Goal: Transaction & Acquisition: Book appointment/travel/reservation

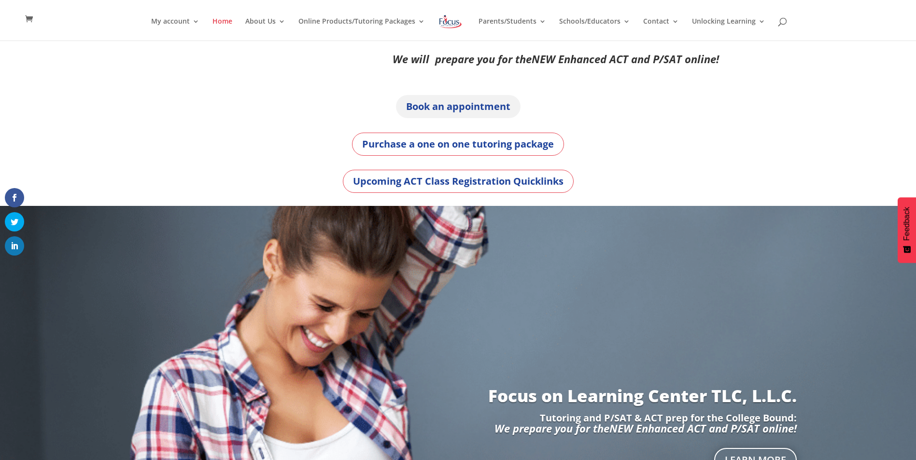
click at [492, 107] on link "Book an appointment" at bounding box center [458, 106] width 125 height 23
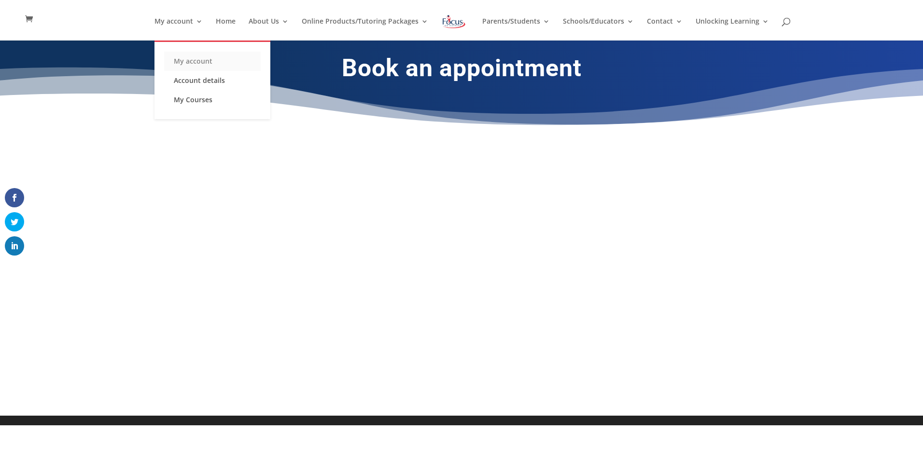
click at [203, 62] on link "My account" at bounding box center [212, 61] width 97 height 19
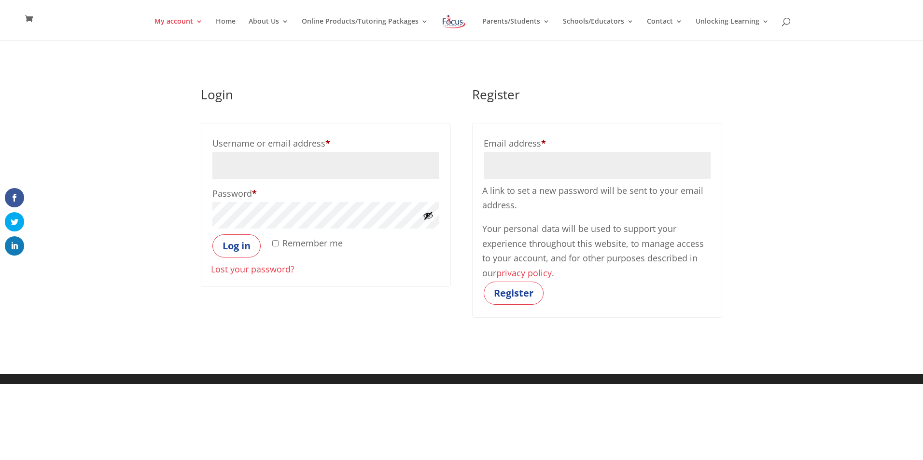
click at [542, 171] on input "Email address * Required" at bounding box center [597, 165] width 227 height 27
type input "tcsc9c@hotmail.com"
click at [518, 288] on button "Register" at bounding box center [514, 293] width 60 height 23
click at [512, 295] on button "Register" at bounding box center [514, 293] width 60 height 23
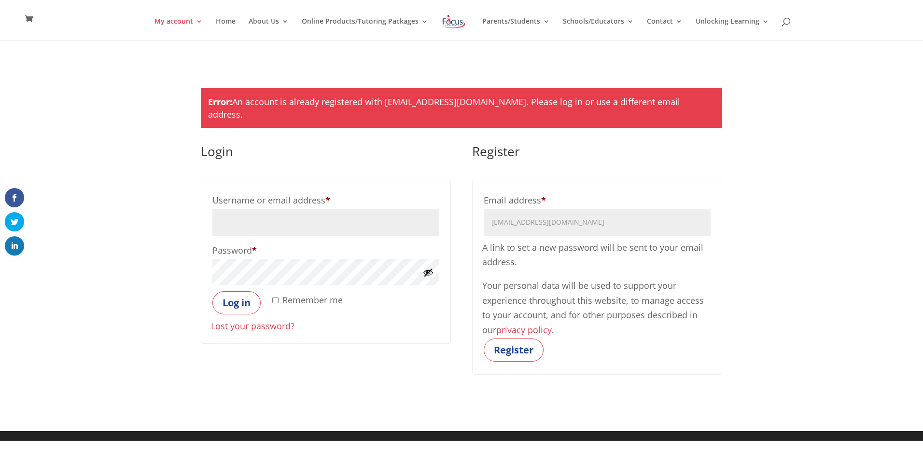
click at [327, 216] on input "Username or email address * Required" at bounding box center [325, 222] width 227 height 27
type input "tcsc9c@hotmail.com"
click at [212, 292] on button "Log in" at bounding box center [236, 303] width 48 height 23
click at [238, 292] on button "Log in" at bounding box center [236, 303] width 48 height 23
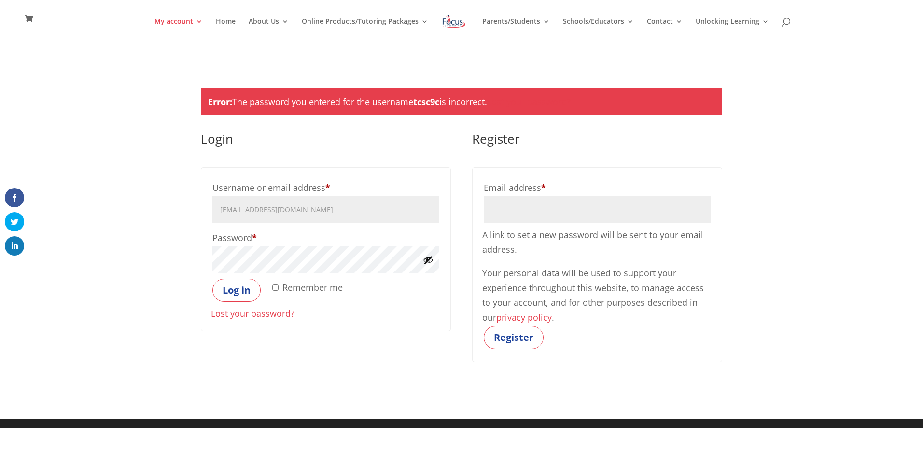
click at [262, 314] on link "Lost your password?" at bounding box center [253, 314] width 84 height 12
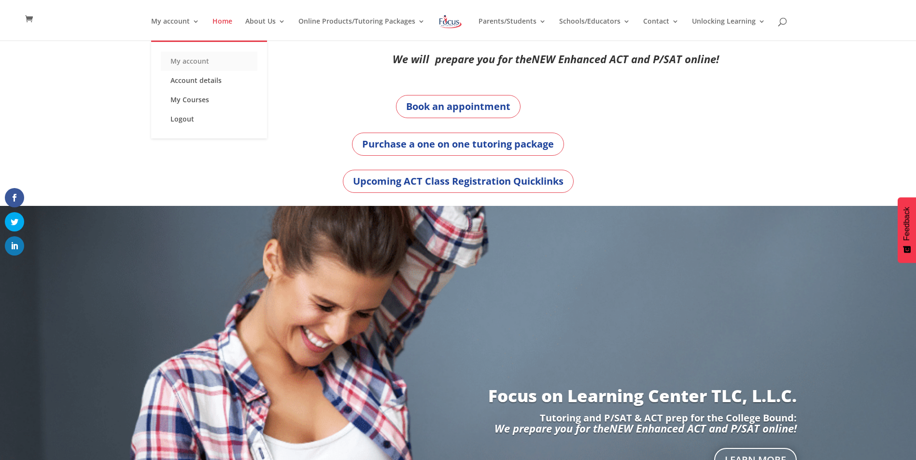
click at [187, 61] on link "My account" at bounding box center [209, 61] width 97 height 19
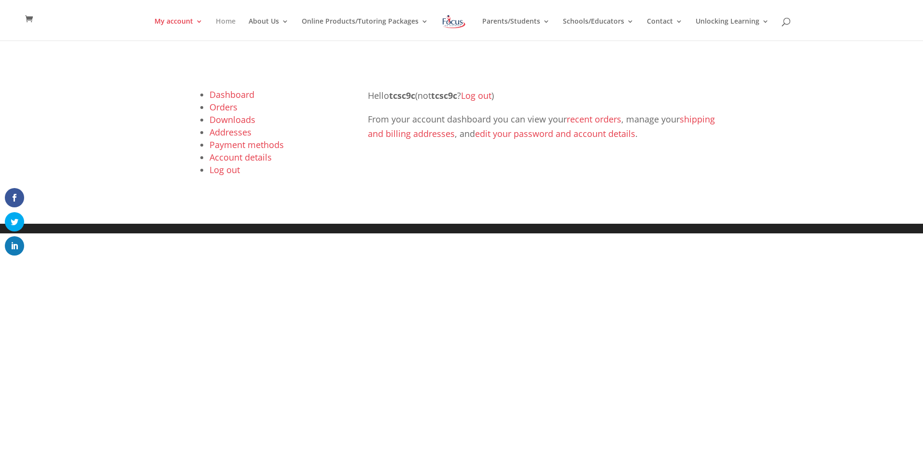
click at [232, 22] on link "Home" at bounding box center [226, 29] width 20 height 23
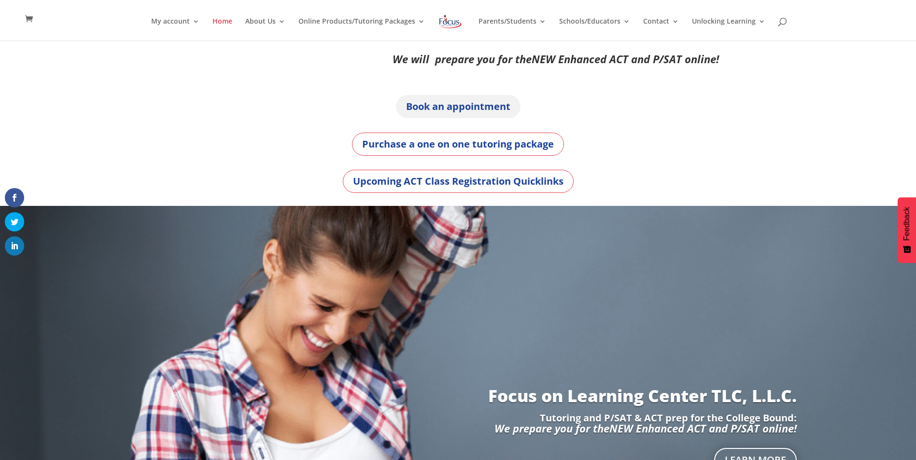
click at [475, 109] on link "Book an appointment" at bounding box center [458, 106] width 125 height 23
